Goal: Navigation & Orientation: Find specific page/section

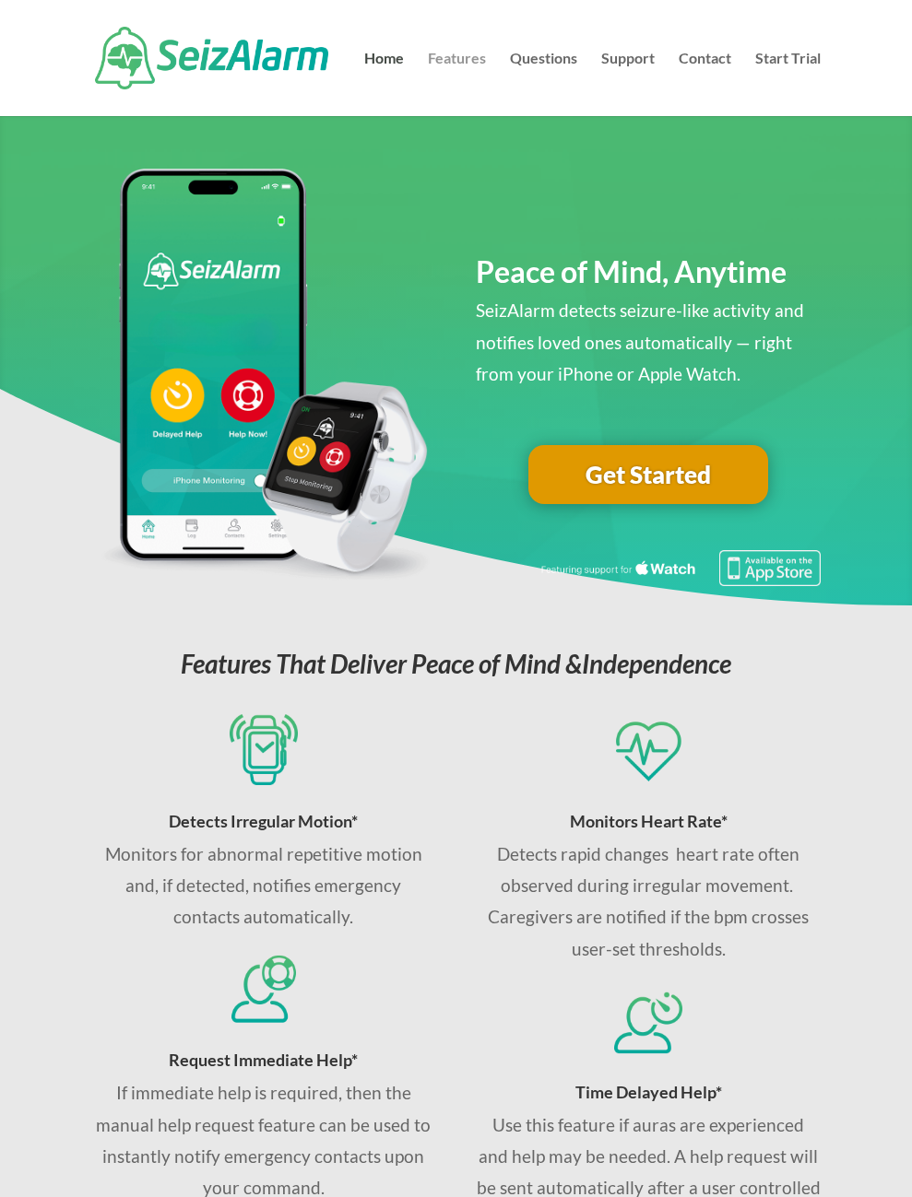
click at [476, 61] on link "Features" at bounding box center [457, 84] width 58 height 65
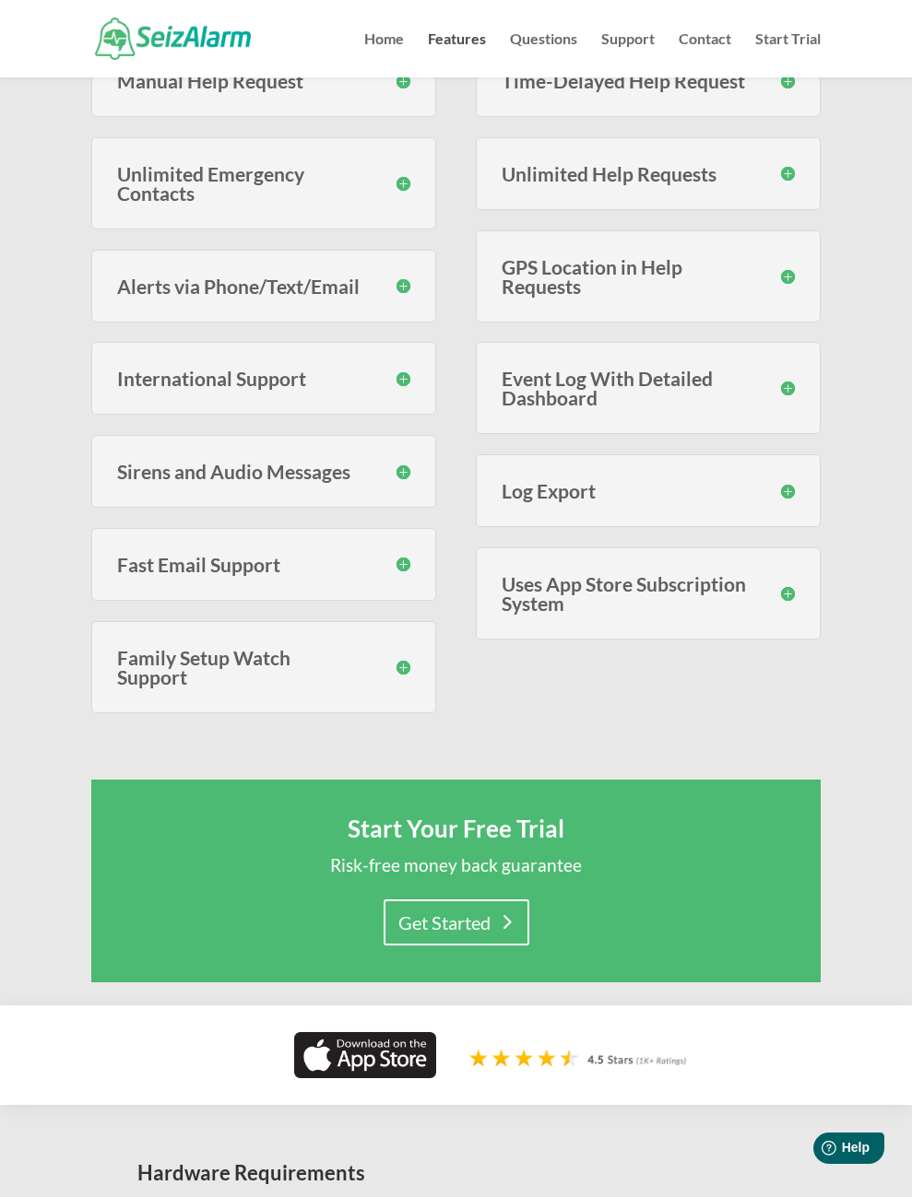
scroll to position [737, 0]
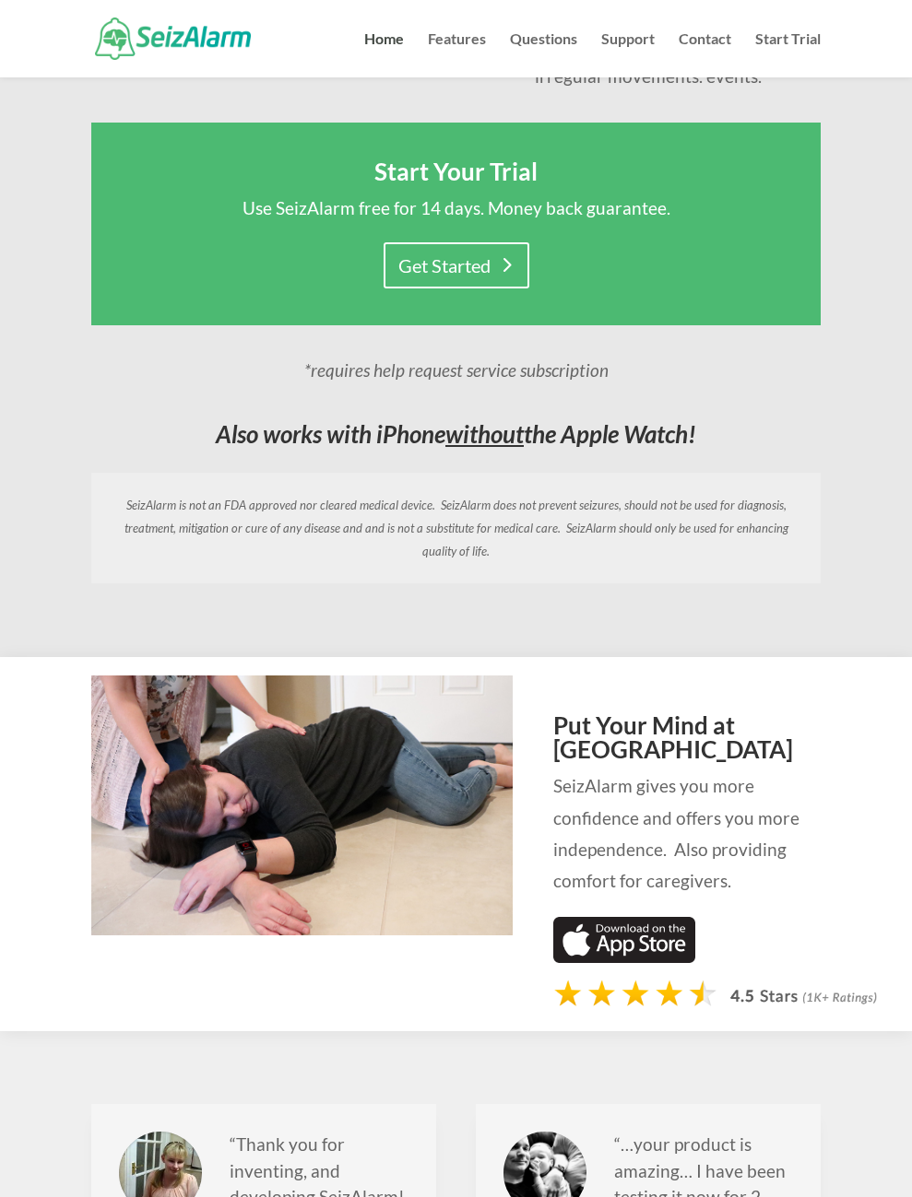
scroll to position [1106, 0]
